Goal: Information Seeking & Learning: Find specific fact

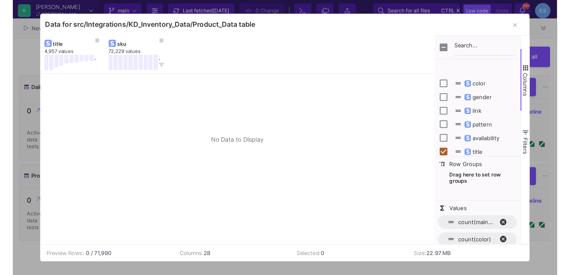
scroll to position [18, 0]
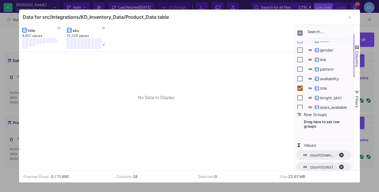
click at [221, 89] on div at bounding box center [156, 111] width 275 height 119
click at [351, 17] on icon "button" at bounding box center [350, 18] width 2 height 4
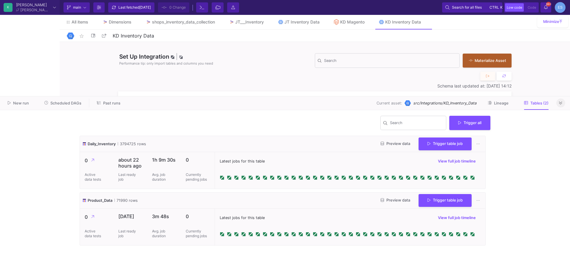
click at [379, 105] on icon at bounding box center [560, 103] width 3 height 4
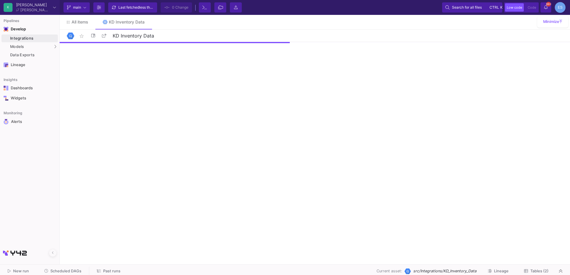
click at [25, 41] on link "Integrations" at bounding box center [29, 39] width 56 height 8
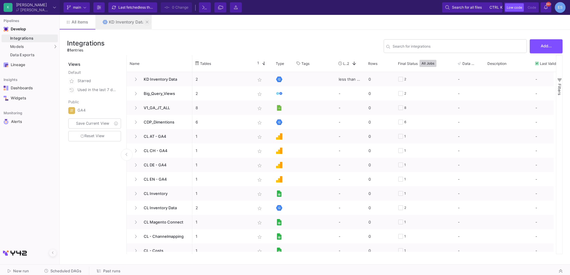
click at [145, 22] on button at bounding box center [147, 22] width 9 height 9
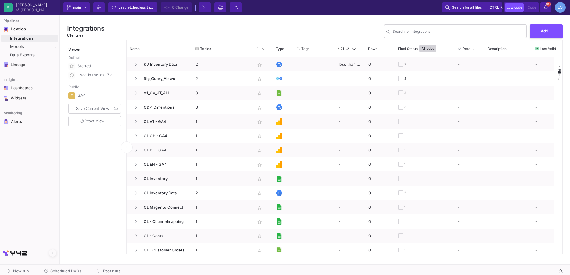
click at [411, 32] on input "Search for integrations" at bounding box center [458, 32] width 131 height 4
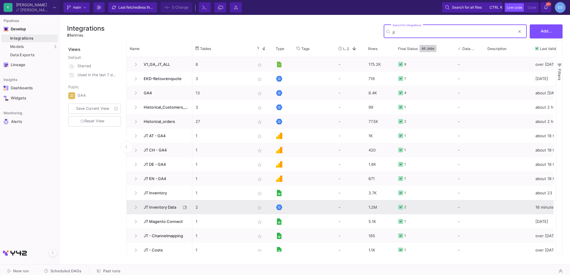
type input "jt"
click at [161, 209] on span "JT Inventory Data" at bounding box center [160, 208] width 41 height 14
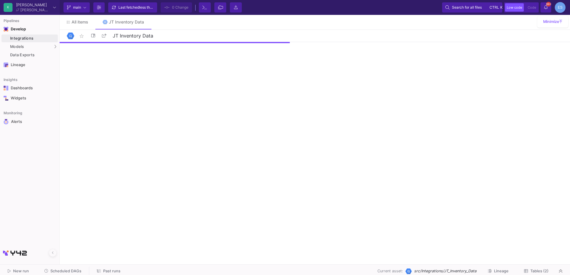
click at [550, 268] on button "Tables (2)" at bounding box center [536, 271] width 39 height 9
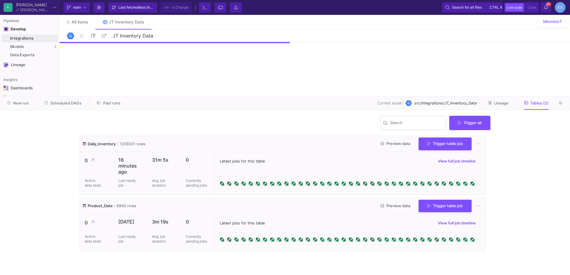
click at [400, 203] on button "Preview data" at bounding box center [395, 206] width 39 height 9
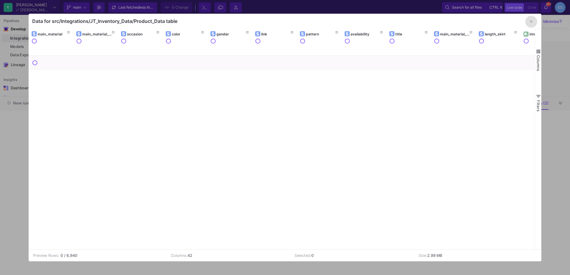
click at [539, 52] on span "button" at bounding box center [538, 51] width 5 height 5
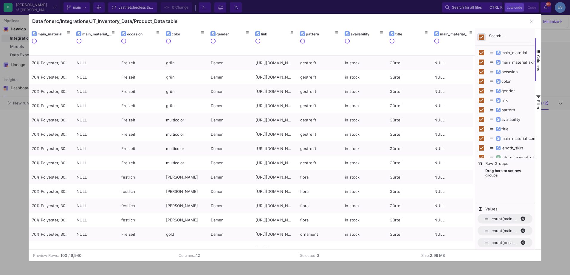
click at [482, 35] on input "Toggle Select All Columns" at bounding box center [481, 37] width 5 height 5
checkbox input "false"
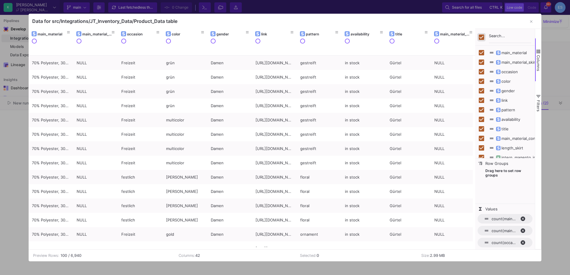
checkbox input "false"
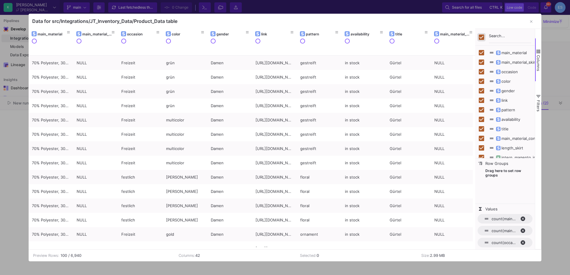
checkbox input "false"
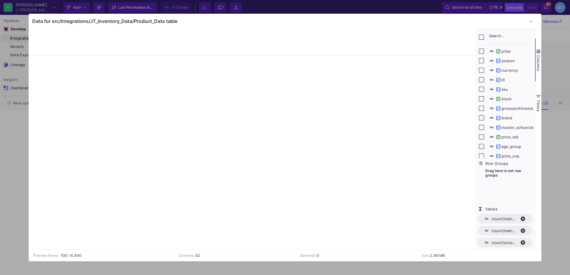
click at [484, 91] on div "sku" at bounding box center [505, 90] width 52 height 10
click at [482, 90] on input "Press SPACE to toggle visibility (hidden)" at bounding box center [481, 89] width 5 height 5
checkbox input "true"
checkbox input "false"
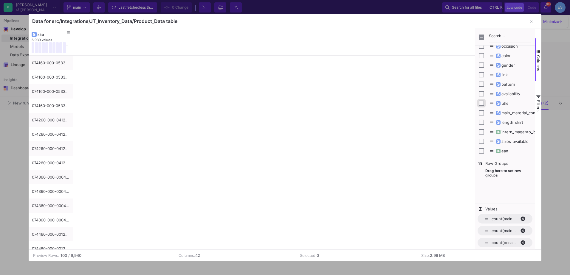
click at [480, 101] on input "Press SPACE to toggle visibility (hidden)" at bounding box center [481, 103] width 5 height 5
checkbox input "true"
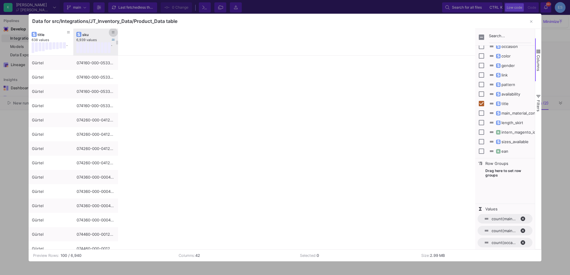
click at [112, 33] on icon at bounding box center [113, 32] width 3 height 3
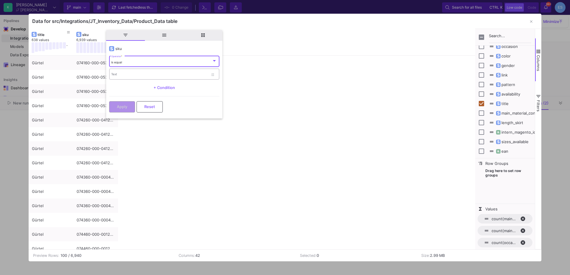
click at [140, 73] on input "Text" at bounding box center [159, 75] width 97 height 4
paste input "701070-070-0080-0-38"
type input "701070-070-0080-0-38"
click at [130, 106] on button "Apply" at bounding box center [122, 106] width 26 height 11
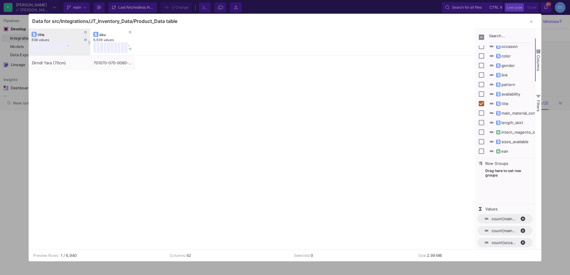
drag, startPoint x: 73, startPoint y: 32, endPoint x: 88, endPoint y: 33, distance: 15.0
click at [89, 33] on div at bounding box center [90, 42] width 2 height 27
click at [133, 33] on div "sku 6,939 values . title 638 values ." at bounding box center [252, 42] width 447 height 27
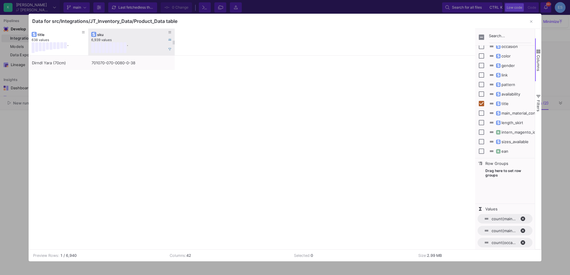
drag, startPoint x: 132, startPoint y: 32, endPoint x: 174, endPoint y: 36, distance: 41.9
click at [174, 36] on div at bounding box center [175, 42] width 2 height 27
